Goal: Task Accomplishment & Management: Manage account settings

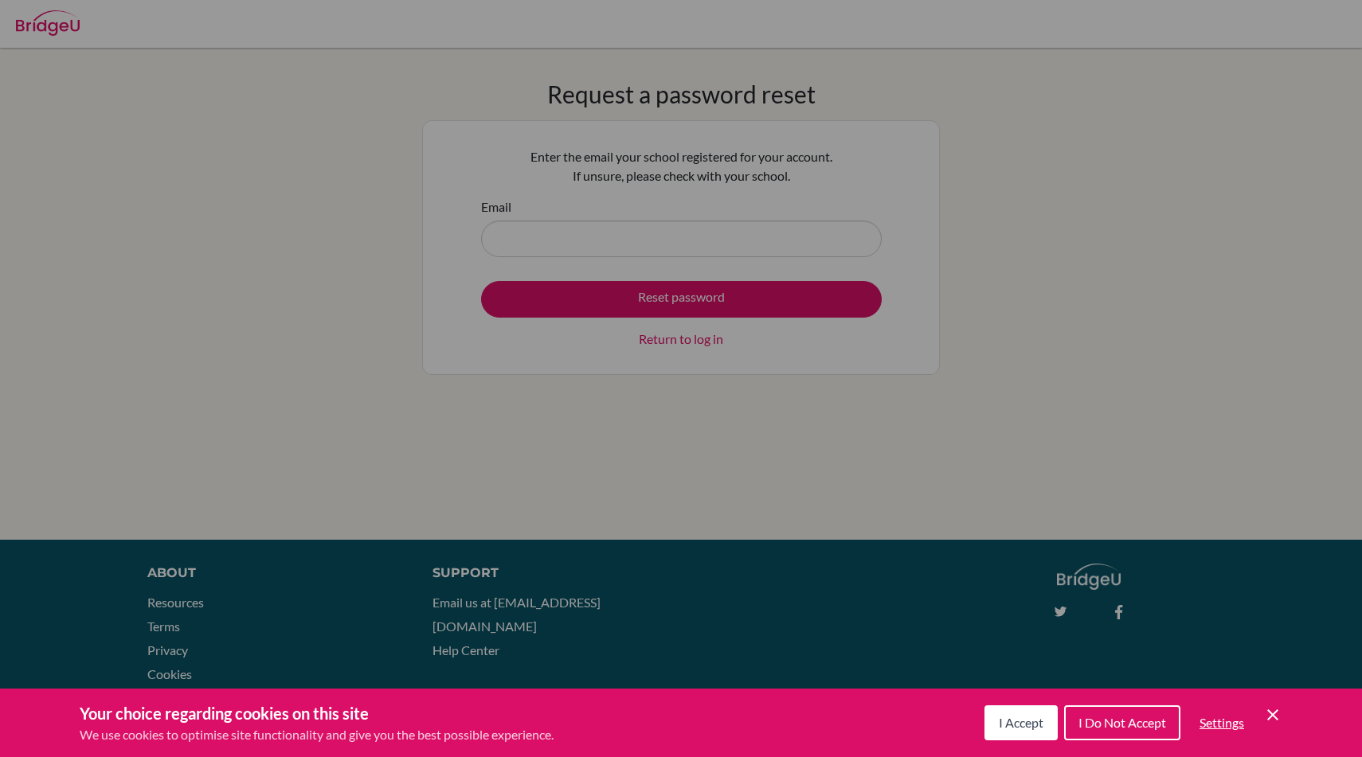
click at [993, 725] on button "I Accept" at bounding box center [1020, 722] width 73 height 35
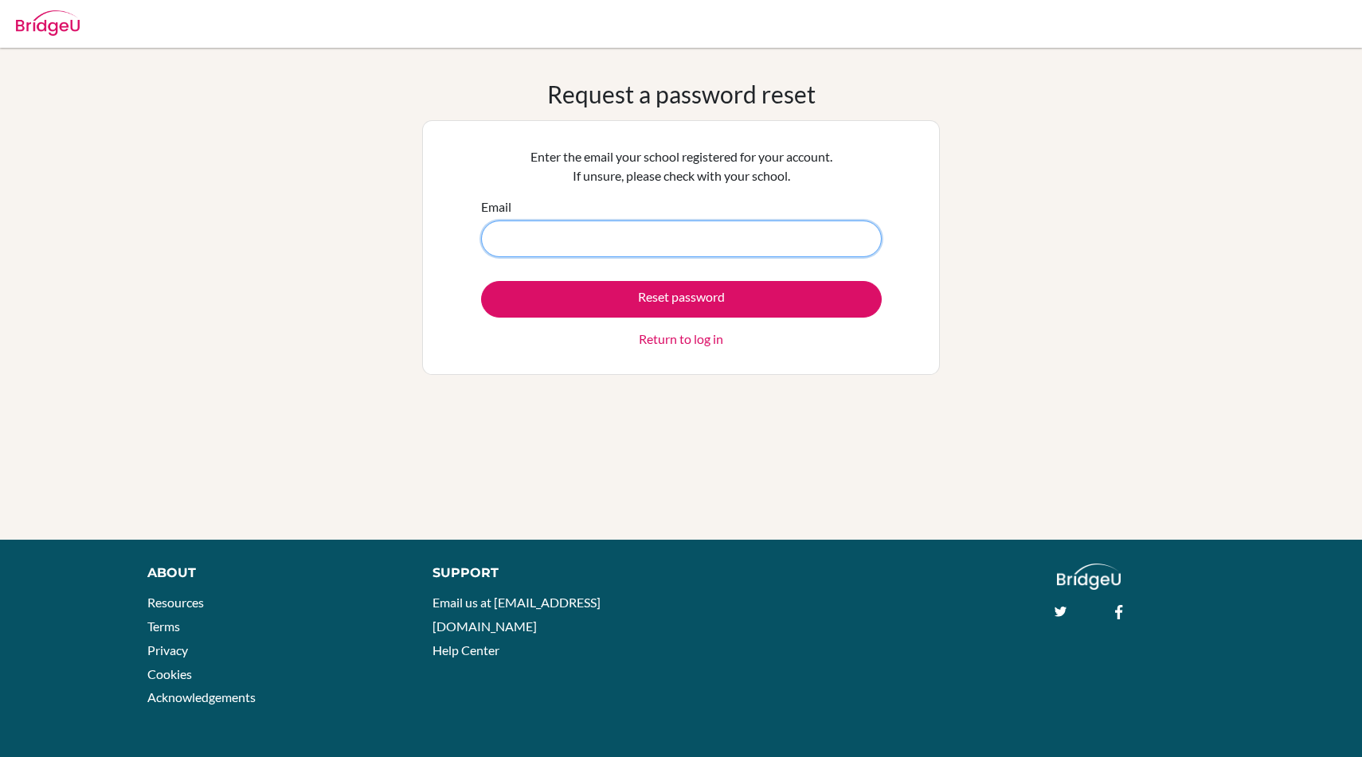
click at [689, 240] on input "Email" at bounding box center [681, 239] width 400 height 37
type input "DIAB210414@diabstudents.com"
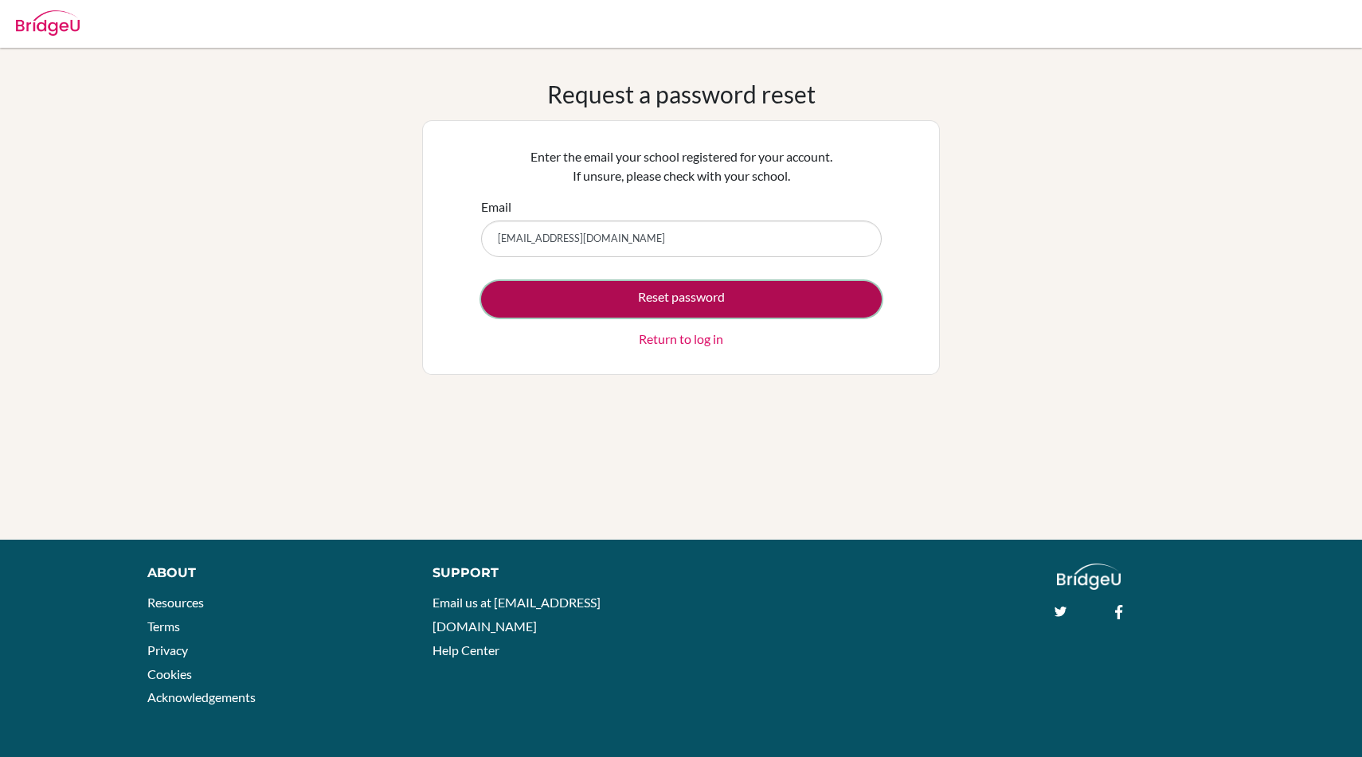
click at [697, 298] on button "Reset password" at bounding box center [681, 299] width 400 height 37
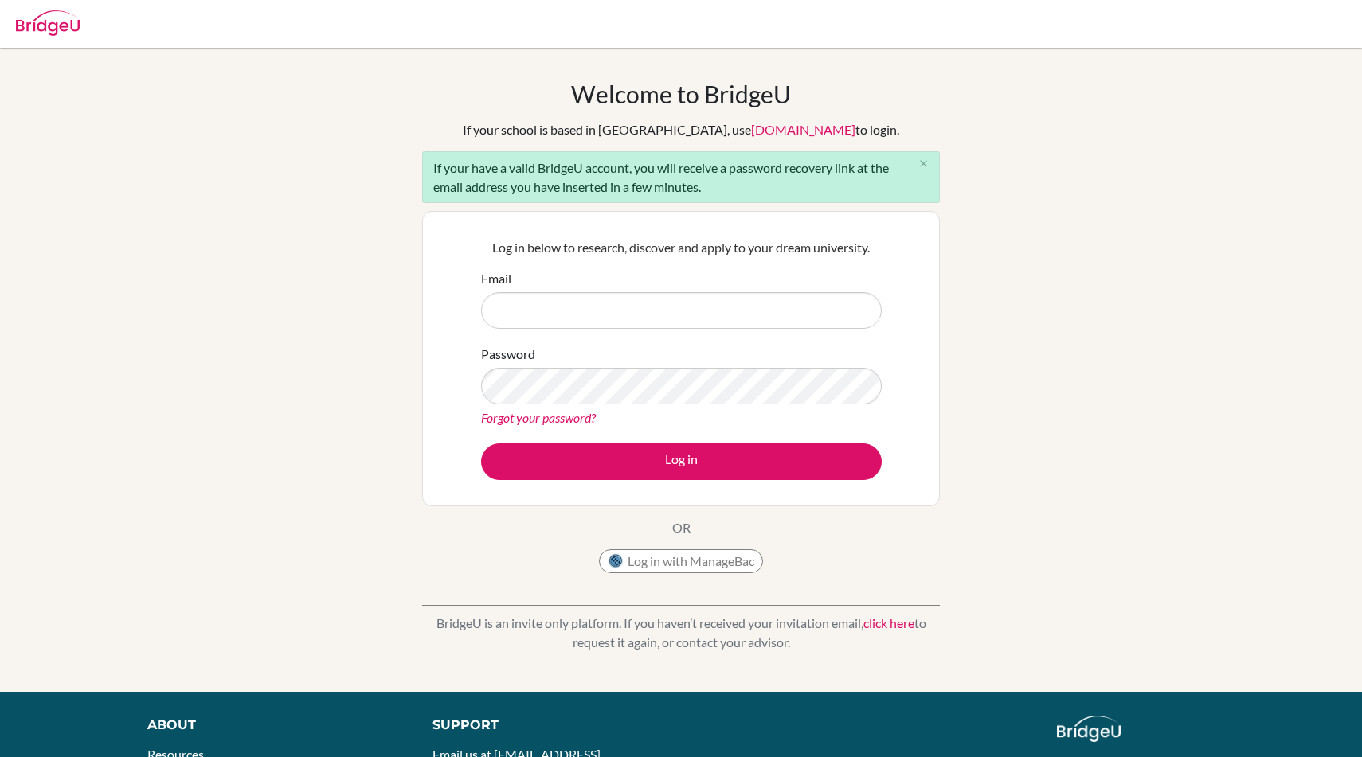
click at [776, 326] on input "Email" at bounding box center [681, 310] width 400 height 37
type input "DIAB210414@diabstudents.com"
click at [481, 443] on button "Log in" at bounding box center [681, 461] width 400 height 37
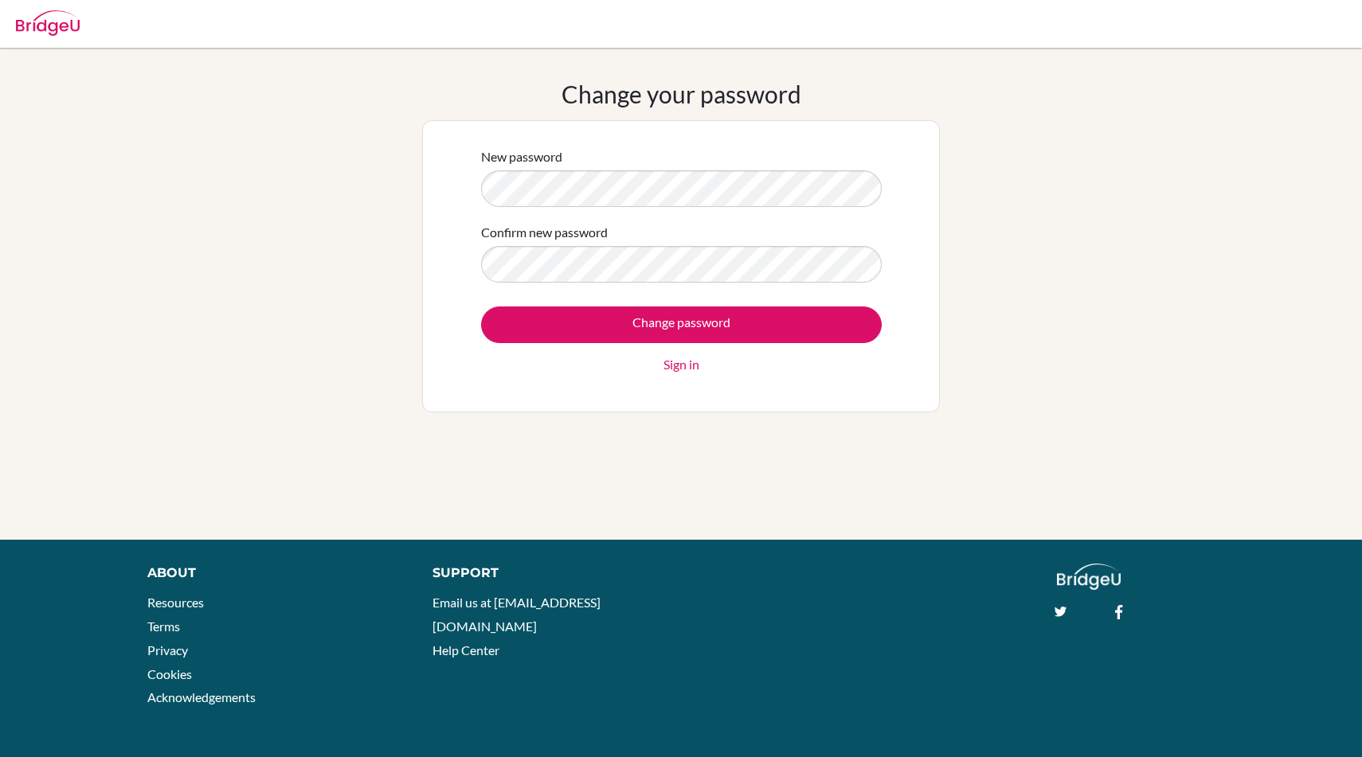
click at [387, 254] on div "Change your password New password Confirm new password Change password Sign in" at bounding box center [681, 294] width 1362 height 428
click at [481, 307] on input "Change password" at bounding box center [681, 325] width 400 height 37
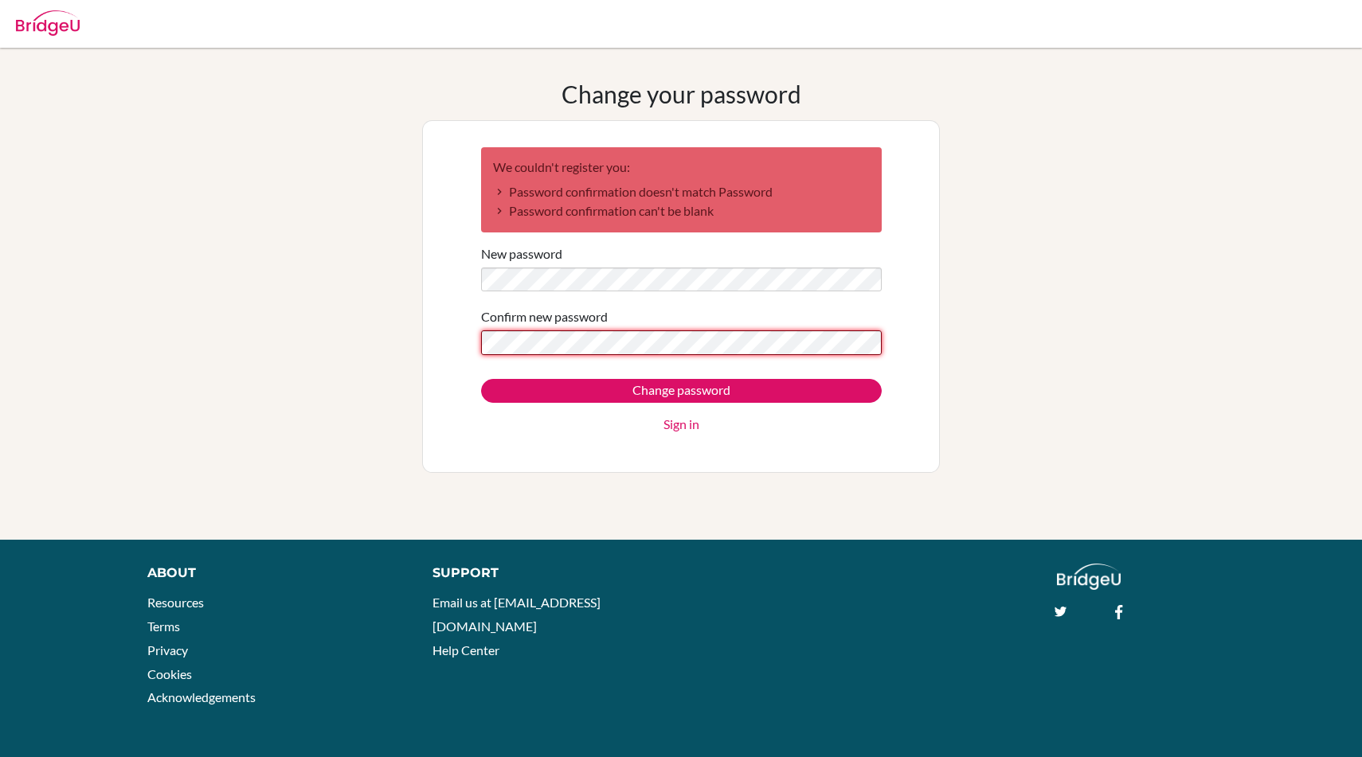
click at [481, 379] on input "Change password" at bounding box center [681, 391] width 400 height 24
